Goal: Task Accomplishment & Management: Complete application form

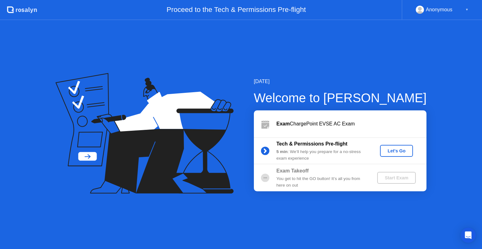
click at [397, 153] on div "Let's Go" at bounding box center [397, 150] width 28 height 5
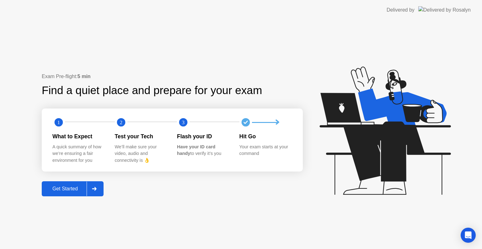
click at [92, 195] on div at bounding box center [94, 189] width 15 height 14
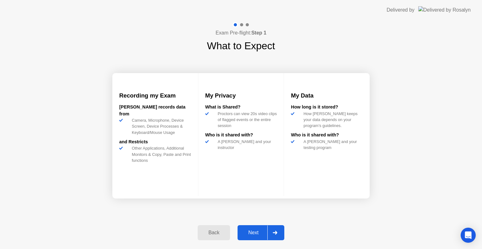
click at [258, 234] on div "Next" at bounding box center [253, 233] width 28 height 6
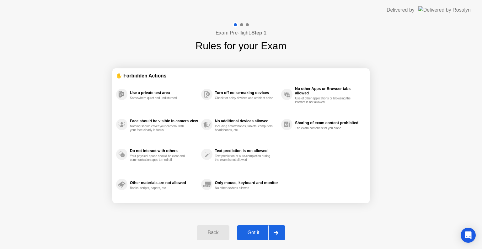
click at [252, 236] on div "Got it" at bounding box center [254, 233] width 30 height 6
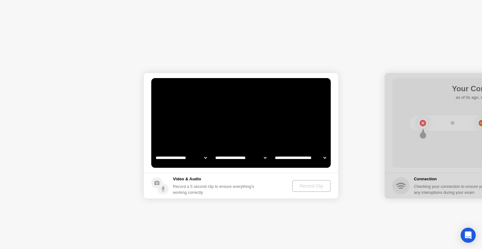
select select "**********"
select select "*******"
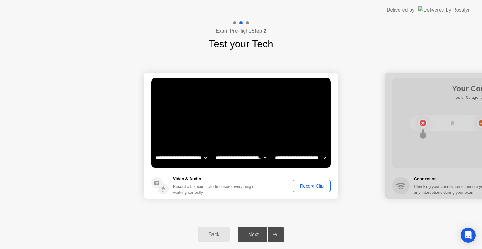
click at [305, 185] on div "Record Clip" at bounding box center [312, 186] width 34 height 5
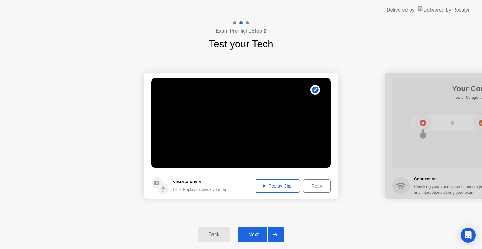
click at [286, 184] on div "Replay Clip" at bounding box center [277, 186] width 41 height 5
click at [257, 237] on div "Next" at bounding box center [253, 235] width 28 height 6
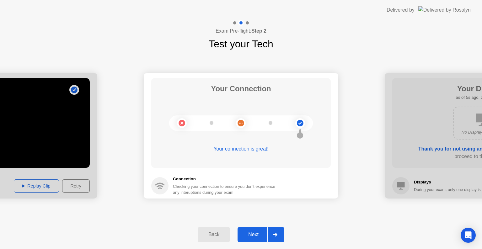
click at [257, 237] on div "Next" at bounding box center [253, 235] width 28 height 6
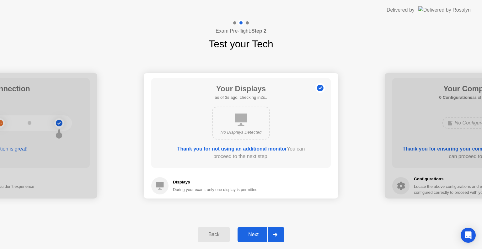
click at [260, 238] on div "Next" at bounding box center [253, 235] width 28 height 6
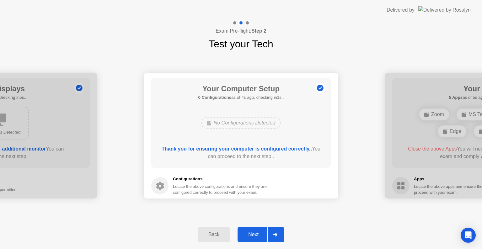
click at [252, 234] on div "Next" at bounding box center [253, 235] width 28 height 6
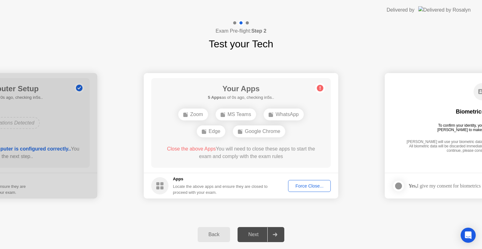
click at [312, 187] on div "Force Close..." at bounding box center [309, 186] width 38 height 5
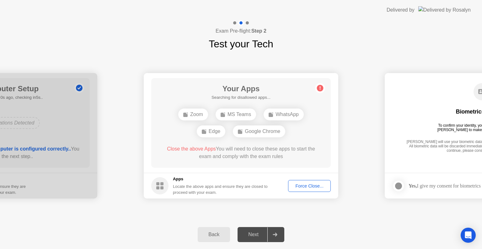
click at [308, 186] on div "Force Close..." at bounding box center [309, 186] width 38 height 5
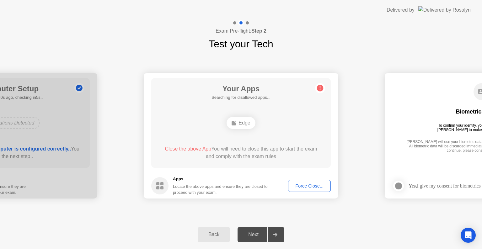
click at [302, 185] on div "Force Close..." at bounding box center [309, 186] width 38 height 5
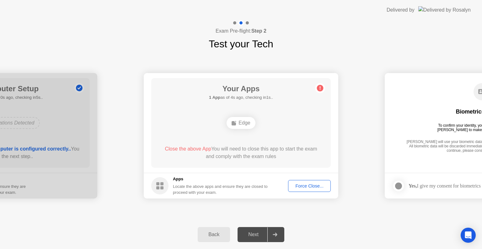
click at [305, 185] on div "Force Close..." at bounding box center [309, 186] width 38 height 5
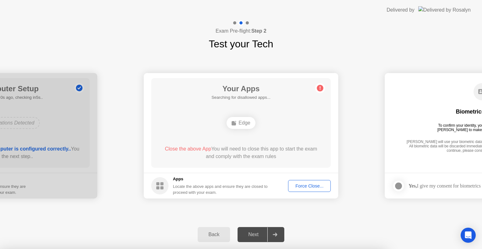
drag, startPoint x: 279, startPoint y: 154, endPoint x: 271, endPoint y: 162, distance: 11.3
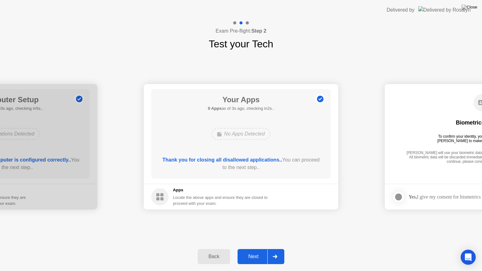
click at [251, 249] on div "Next" at bounding box center [253, 257] width 28 height 6
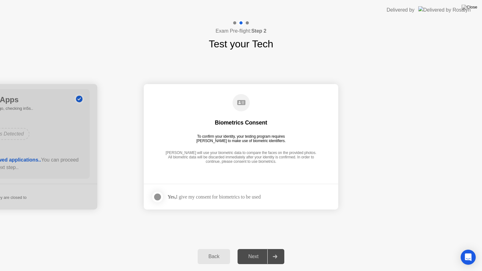
click at [154, 198] on div at bounding box center [158, 197] width 8 height 8
click at [265, 249] on div "Next" at bounding box center [253, 257] width 28 height 6
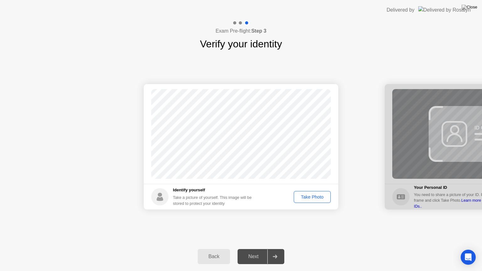
click at [307, 200] on div "Take Photo" at bounding box center [312, 197] width 33 height 5
click at [256, 249] on div "Next" at bounding box center [253, 257] width 28 height 6
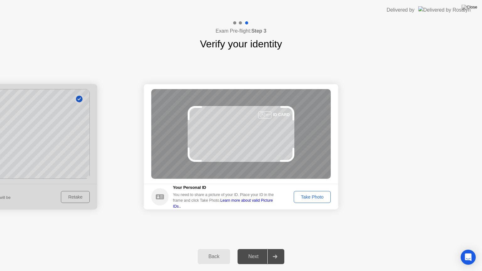
click at [322, 198] on div "Take Photo" at bounding box center [312, 197] width 33 height 5
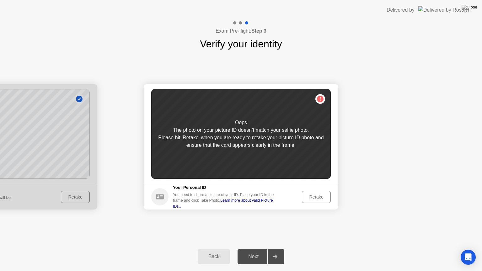
click at [322, 197] on div "Retake" at bounding box center [316, 197] width 24 height 5
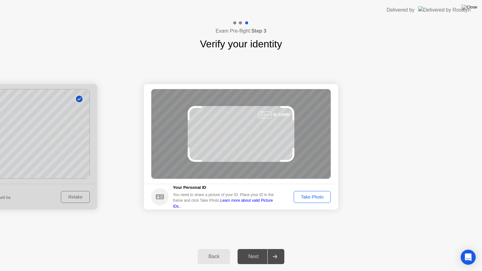
click at [317, 199] on div "Take Photo" at bounding box center [312, 197] width 33 height 5
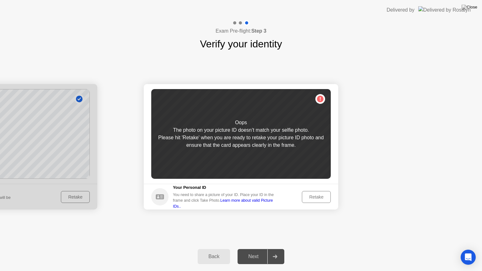
click at [221, 249] on div "Back" at bounding box center [214, 257] width 29 height 6
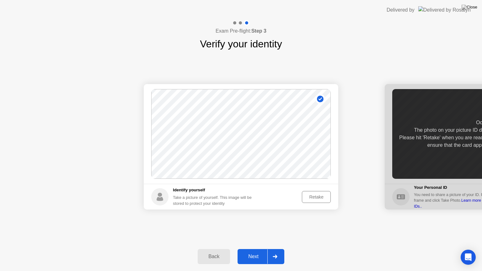
click at [316, 197] on div "Retake" at bounding box center [316, 197] width 24 height 5
click at [311, 195] on div "Take Photo" at bounding box center [312, 197] width 33 height 5
click at [266, 249] on div "Next" at bounding box center [253, 257] width 28 height 6
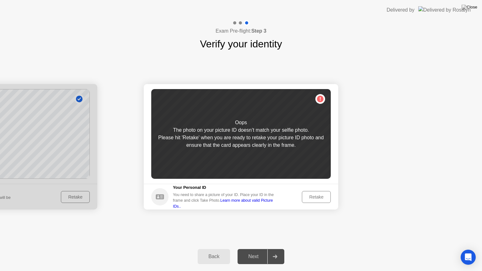
click at [318, 196] on div "Retake" at bounding box center [316, 197] width 24 height 5
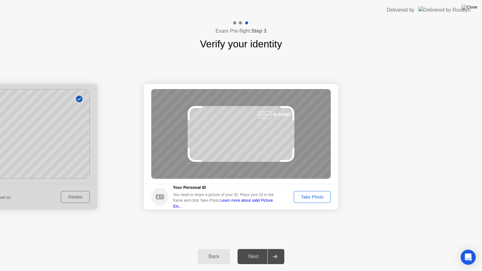
click at [318, 196] on div "Take Photo" at bounding box center [312, 197] width 33 height 5
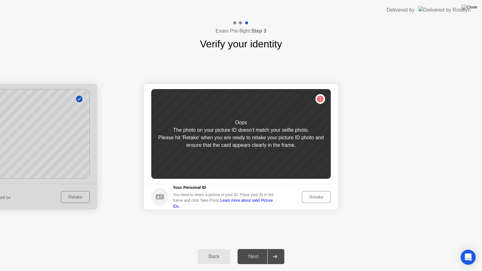
click at [318, 196] on div "Retake" at bounding box center [316, 197] width 24 height 5
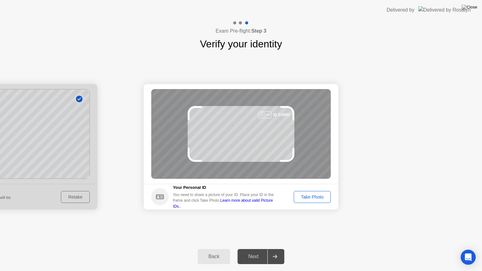
click at [317, 197] on div "Take Photo" at bounding box center [312, 197] width 33 height 5
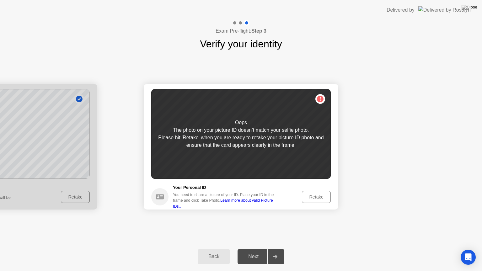
click at [322, 199] on div "Retake" at bounding box center [316, 197] width 24 height 5
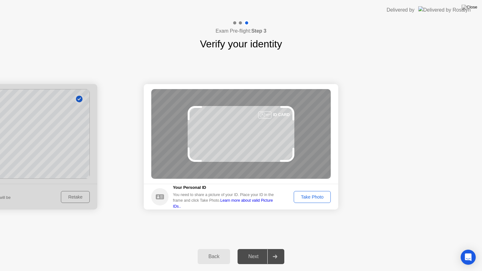
click at [322, 197] on div "Take Photo" at bounding box center [312, 197] width 33 height 5
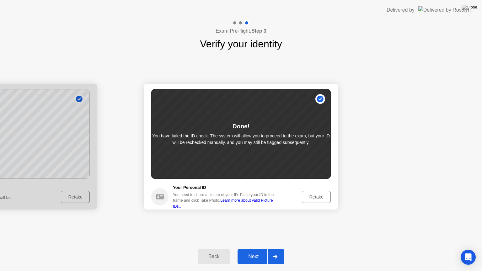
click at [323, 197] on div "Retake" at bounding box center [316, 197] width 24 height 5
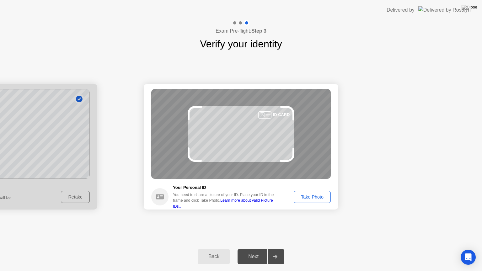
click at [309, 195] on div "Take Photo" at bounding box center [312, 197] width 33 height 5
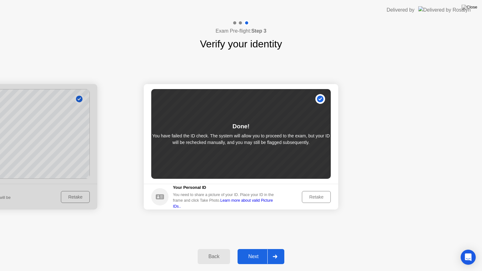
click at [213, 249] on div "Back" at bounding box center [214, 257] width 29 height 6
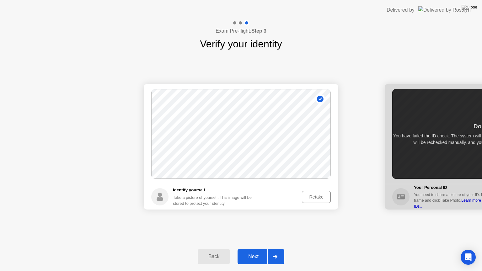
click at [332, 198] on footer "Identify yourself Take a picture of yourself. This image will be stored to prot…" at bounding box center [241, 197] width 195 height 26
click at [328, 198] on div "Retake" at bounding box center [316, 197] width 24 height 5
click at [325, 196] on div "Take Photo" at bounding box center [312, 197] width 33 height 5
click at [263, 248] on div "Back Next" at bounding box center [241, 256] width 482 height 29
click at [312, 196] on div "Retake" at bounding box center [316, 197] width 24 height 5
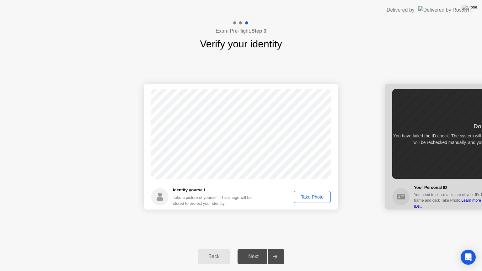
click at [308, 199] on div "Take Photo" at bounding box center [312, 197] width 33 height 5
click at [254, 249] on button "Next" at bounding box center [261, 256] width 47 height 15
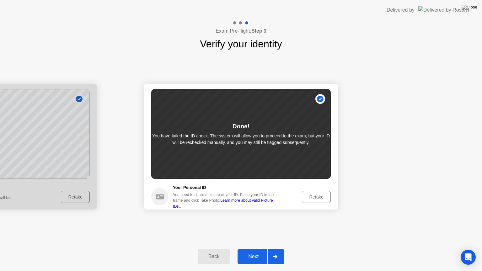
click at [308, 195] on div "Retake" at bounding box center [316, 197] width 24 height 5
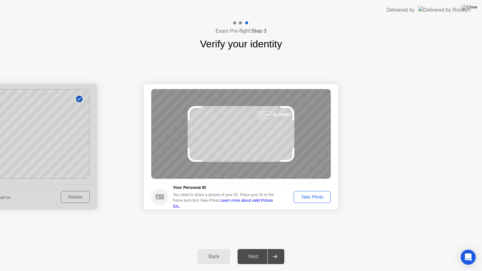
click at [310, 198] on div "Take Photo" at bounding box center [312, 197] width 33 height 5
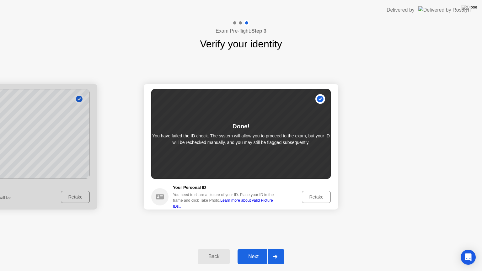
click at [310, 198] on div "Retake" at bounding box center [316, 197] width 24 height 5
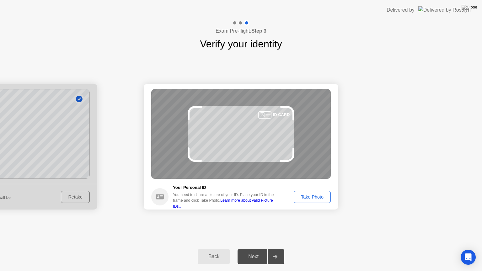
click at [310, 198] on div "Take Photo" at bounding box center [312, 197] width 33 height 5
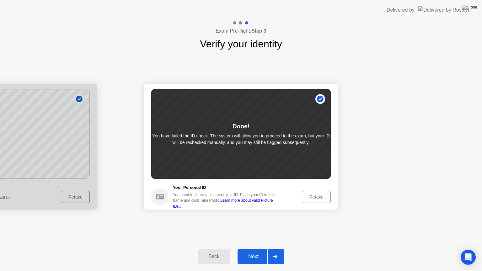
click at [255, 249] on button "Next" at bounding box center [261, 256] width 47 height 15
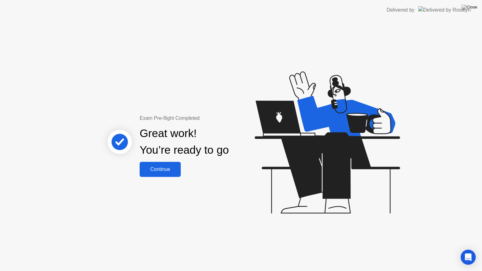
click at [166, 171] on div "Continue" at bounding box center [160, 170] width 37 height 6
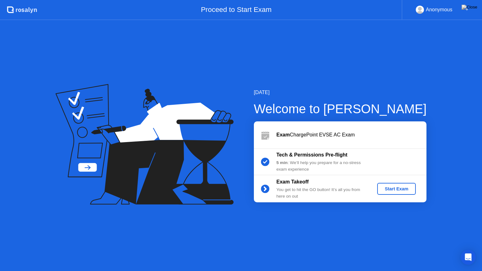
click at [390, 189] on div "Start Exam" at bounding box center [397, 188] width 34 height 5
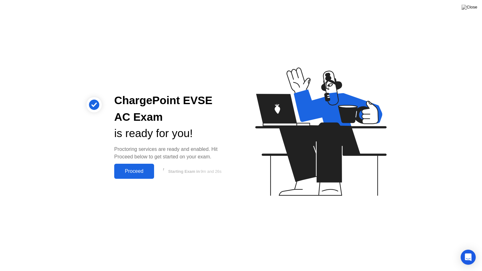
click at [134, 167] on button "Proceed" at bounding box center [134, 171] width 40 height 15
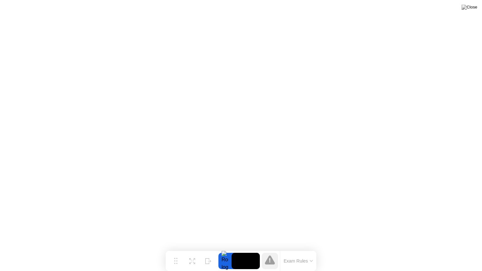
click at [296, 249] on button "Exam Rules" at bounding box center [298, 261] width 33 height 6
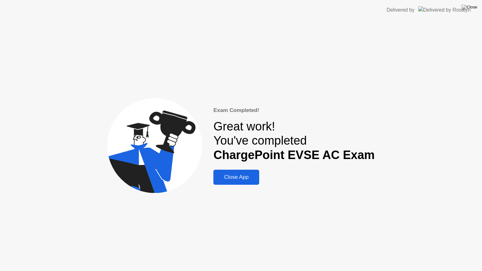
click at [237, 173] on button "Close App" at bounding box center [236, 177] width 46 height 15
